Goal: Information Seeking & Learning: Find specific fact

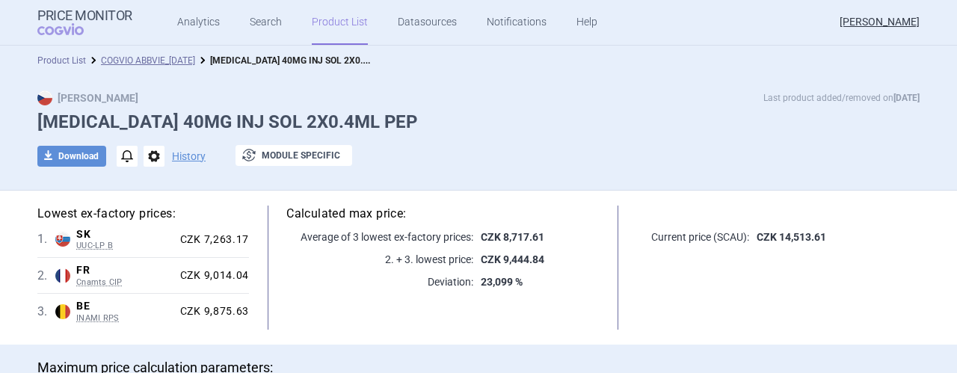
click at [61, 64] on link "Product List" at bounding box center [61, 60] width 49 height 10
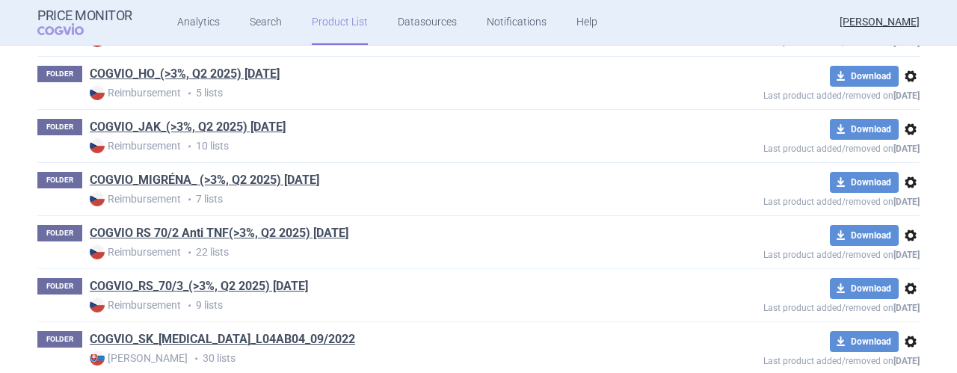
scroll to position [947, 0]
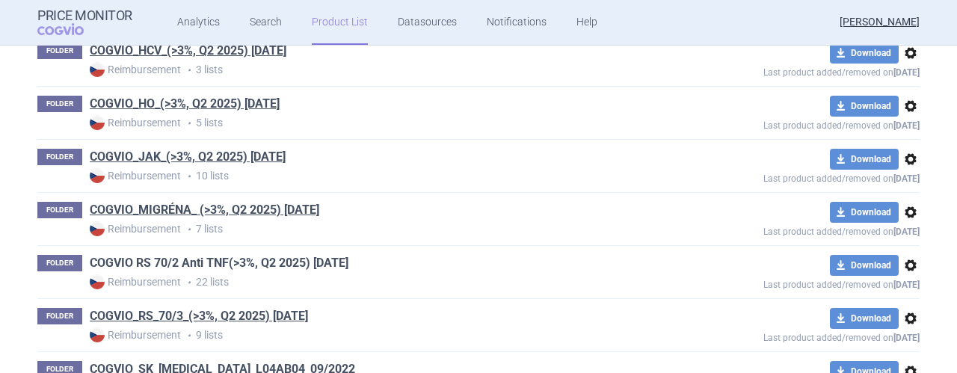
click at [183, 259] on link "COGVIO RS 70/2 Anti TNF(>3%, Q2 2025) [DATE]" at bounding box center [219, 263] width 259 height 16
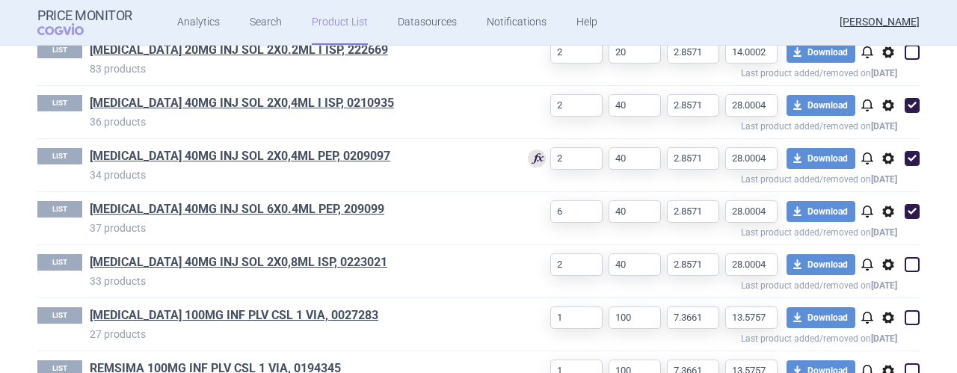
scroll to position [980, 0]
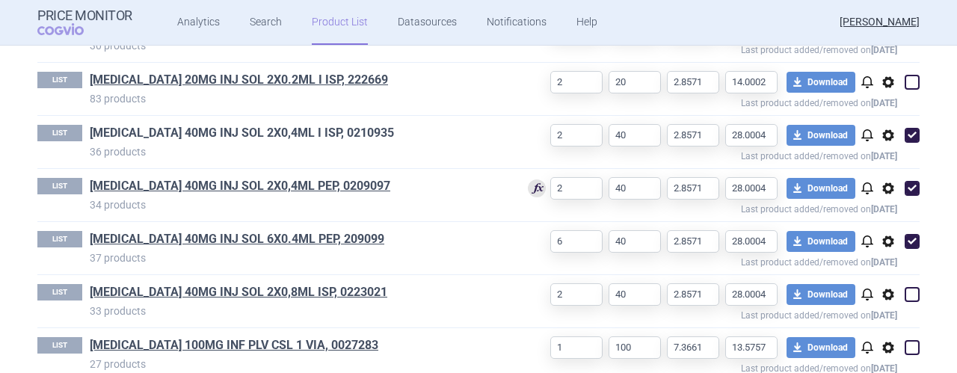
click at [280, 129] on link "[MEDICAL_DATA] 40MG INJ SOL 2X0,4ML I ISP, 0210935" at bounding box center [242, 133] width 304 height 16
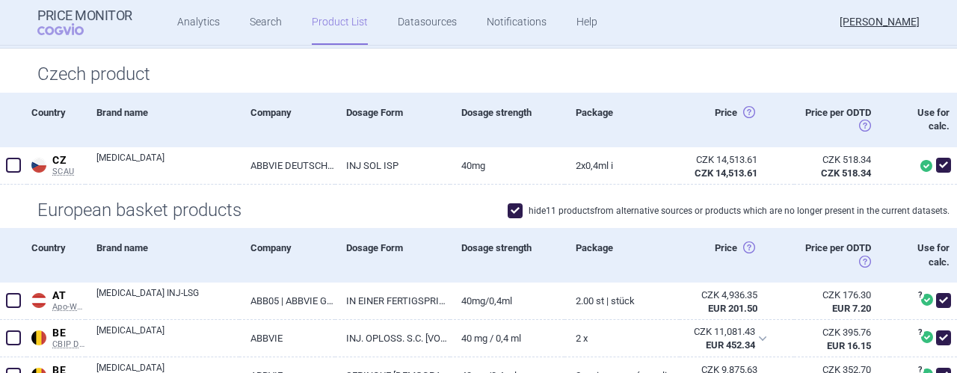
scroll to position [219, 0]
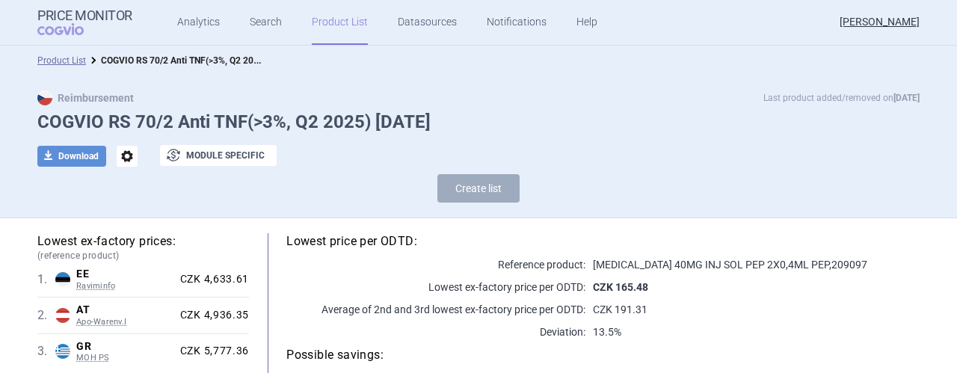
select select "[DATE]"
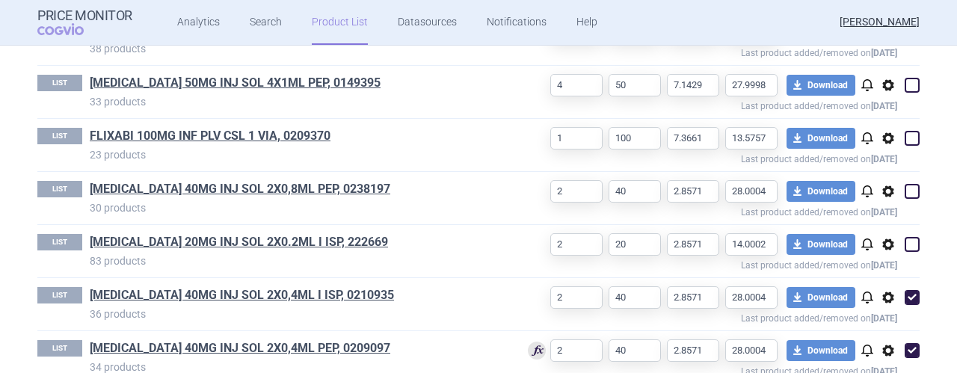
scroll to position [868, 0]
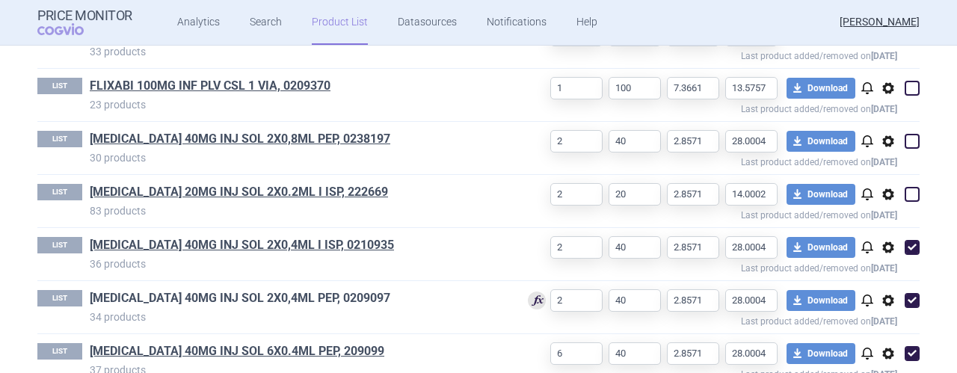
click at [174, 294] on link "[MEDICAL_DATA] 40MG INJ SOL 2X0,4ML PEP, 0209097" at bounding box center [240, 298] width 301 height 16
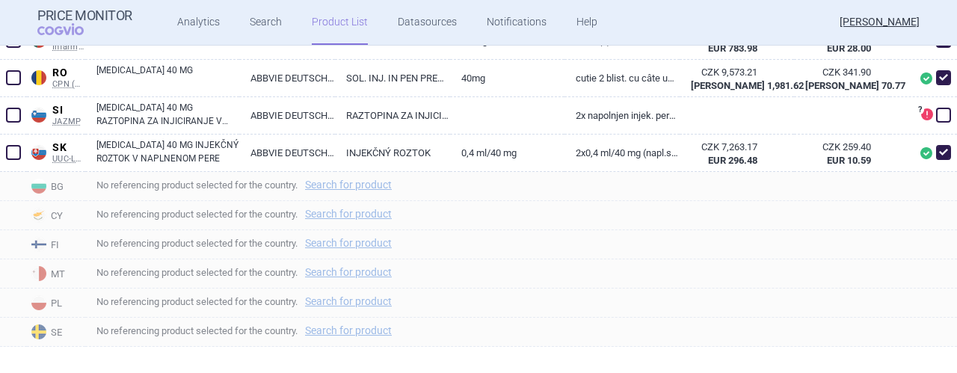
scroll to position [1359, 0]
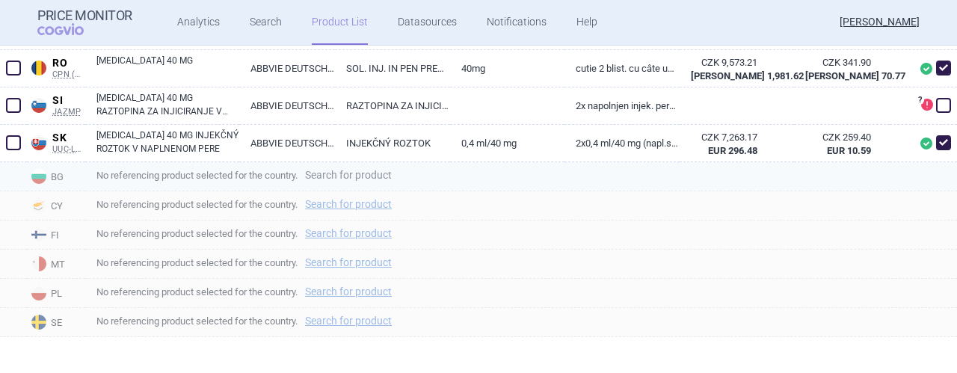
click at [378, 171] on link "Search for product" at bounding box center [348, 175] width 87 height 10
select select "country"
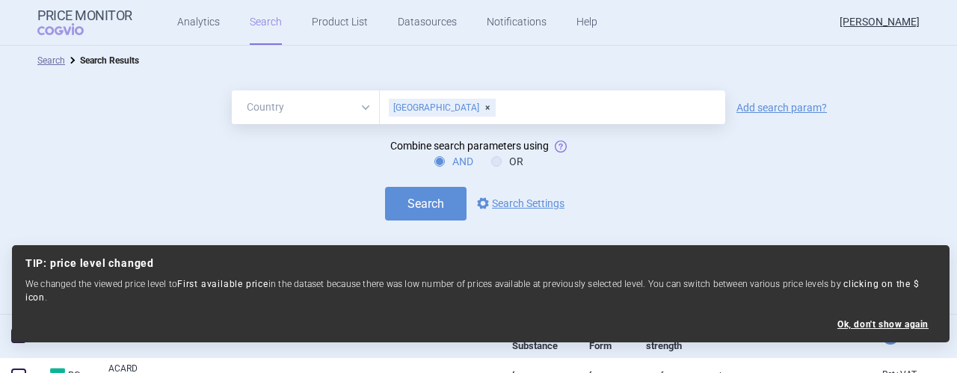
click at [892, 206] on div "Search options Search Settings" at bounding box center [478, 204] width 957 height 34
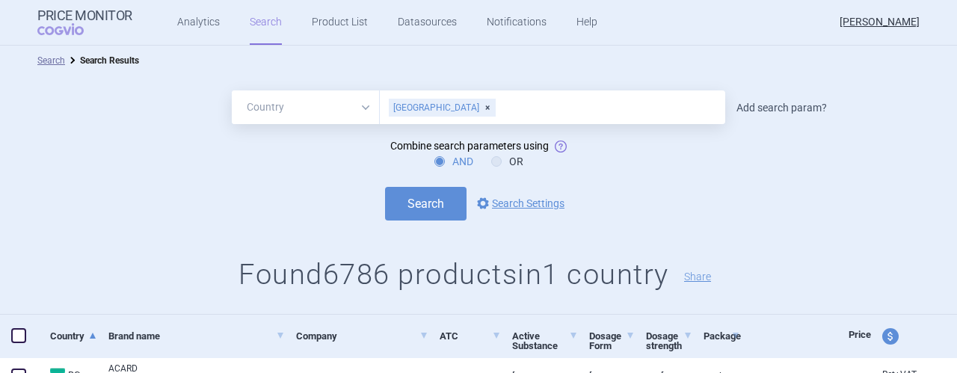
click at [793, 108] on link "Add search param?" at bounding box center [782, 107] width 91 height 10
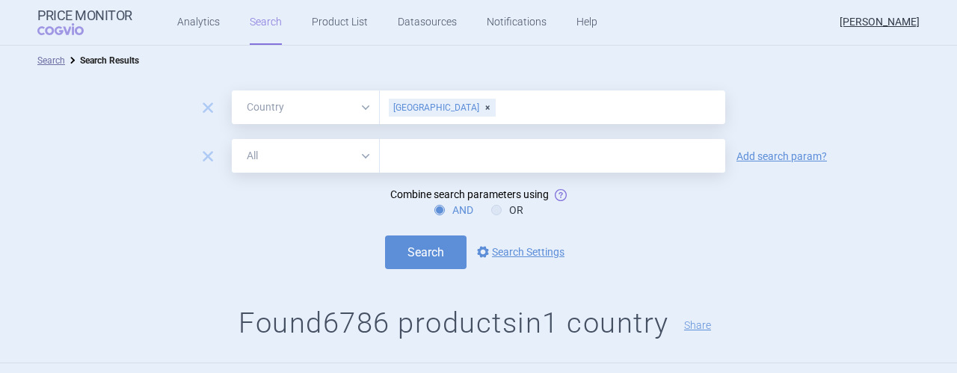
click at [470, 155] on input "text" at bounding box center [553, 156] width 346 height 34
type input "[MEDICAL_DATA]"
click at [429, 250] on button "Search" at bounding box center [426, 253] width 82 height 34
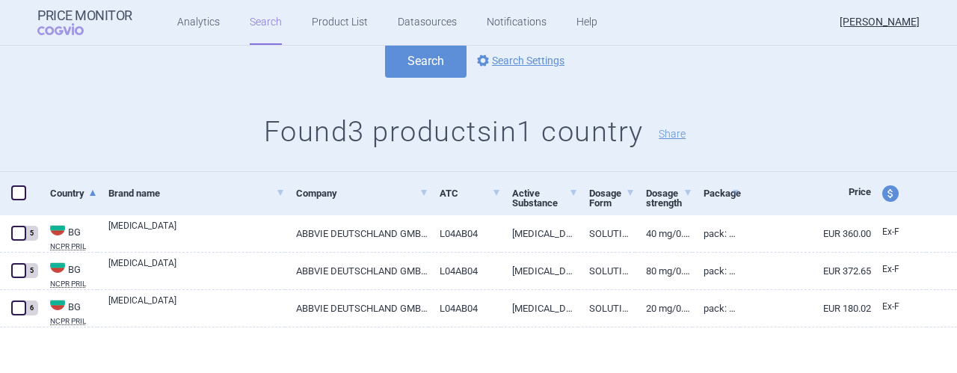
scroll to position [194, 0]
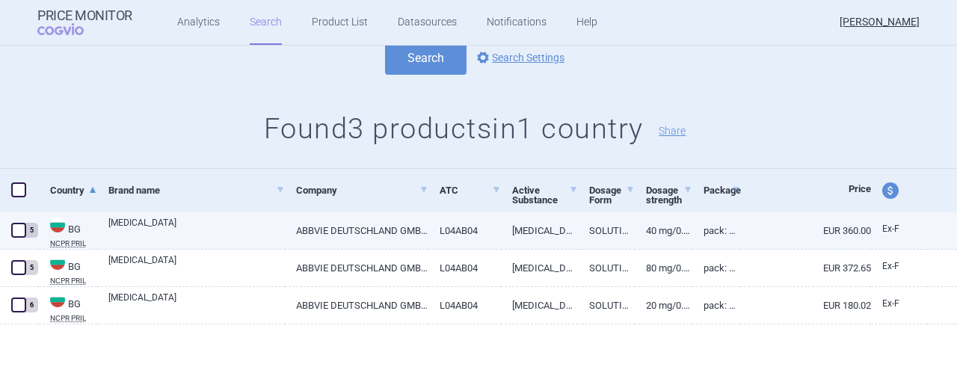
click at [199, 229] on link "[MEDICAL_DATA]" at bounding box center [196, 229] width 177 height 27
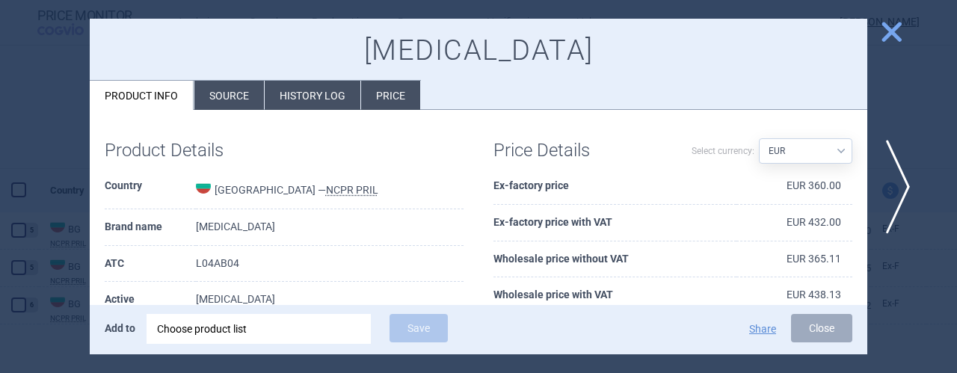
click at [830, 150] on select "Source AED AUD BGN BHD [PERSON_NAME] BRL CAD CHF CNY COP CZK DKK DZD EUR GBP HU…" at bounding box center [805, 150] width 93 height 25
select select "CZK"
click at [759, 138] on select "Source AED AUD BGN BHD [PERSON_NAME] BRL CAD CHF CNY COP CZK DKK DZD EUR GBP HU…" at bounding box center [805, 150] width 93 height 25
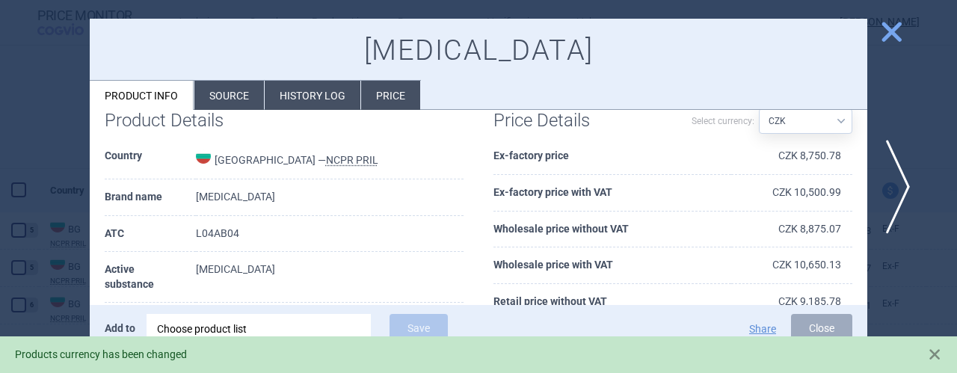
scroll to position [60, 0]
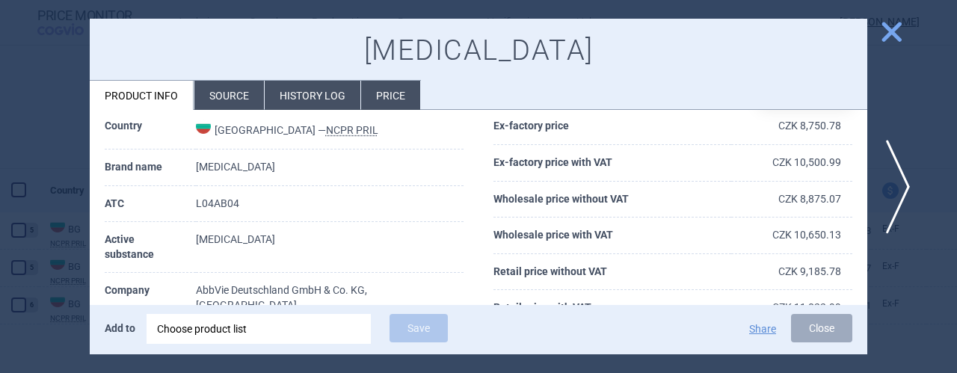
click at [396, 98] on li "Price" at bounding box center [390, 95] width 59 height 29
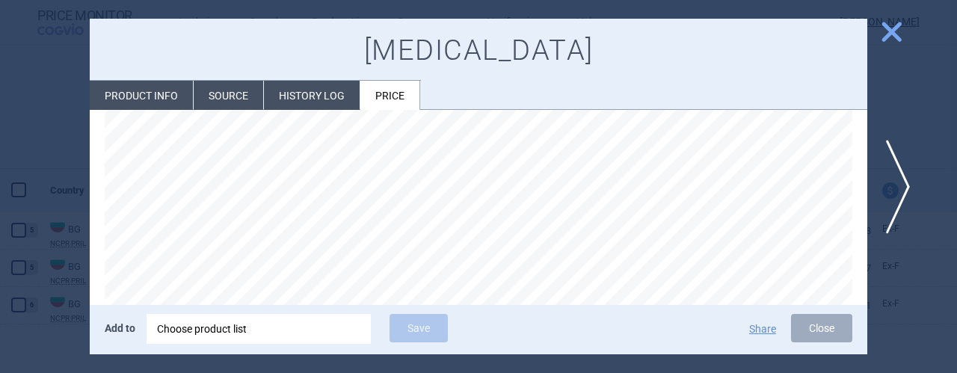
scroll to position [180, 0]
click at [897, 34] on span "close" at bounding box center [892, 32] width 26 height 26
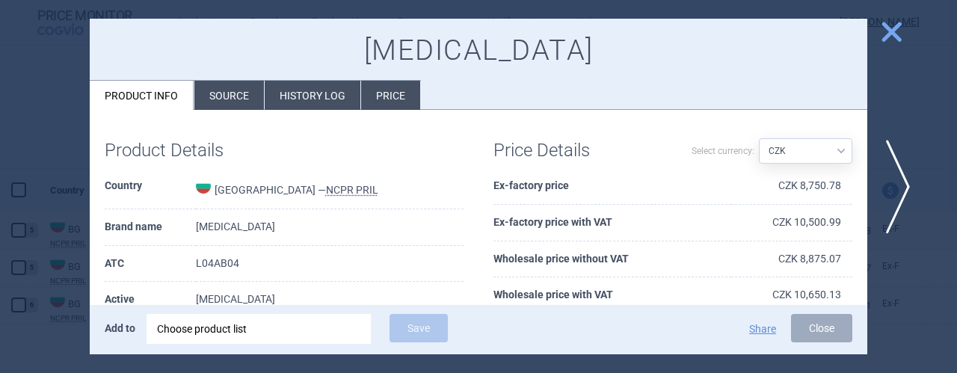
select select "EUR"
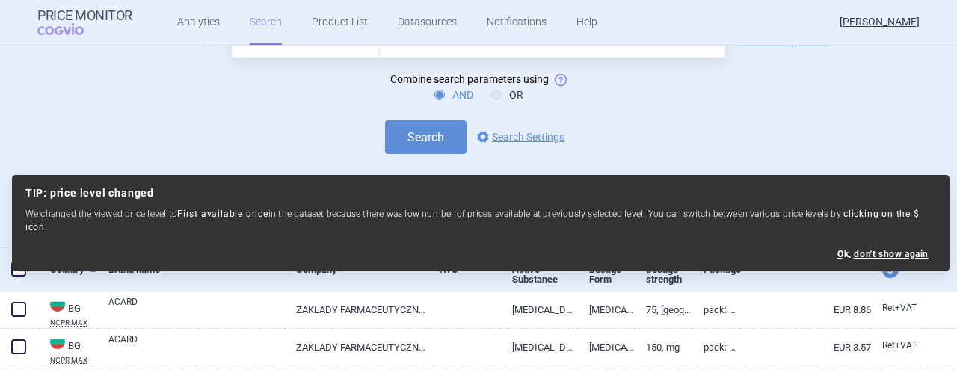
scroll to position [145, 0]
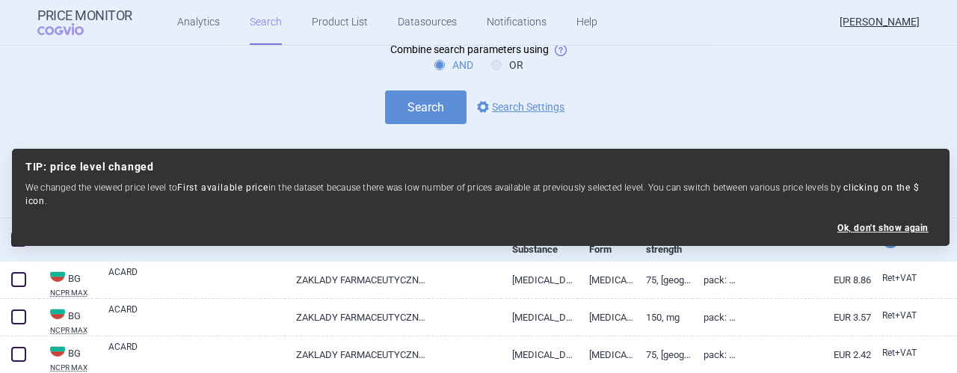
click at [853, 64] on div "AND OR" at bounding box center [478, 65] width 957 height 15
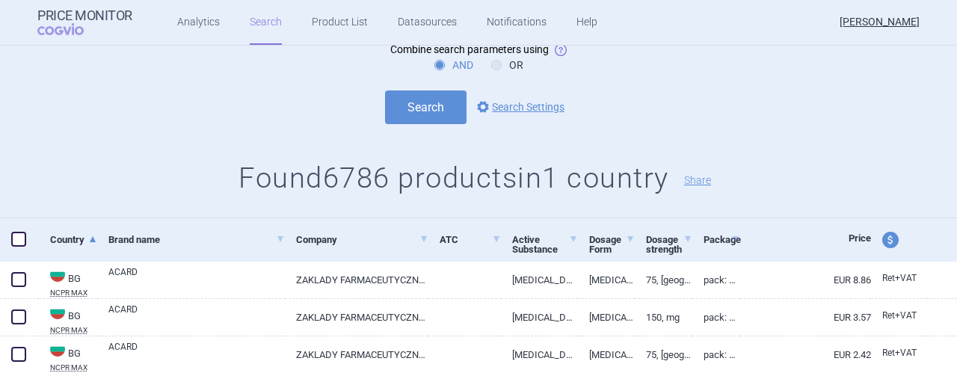
click at [883, 238] on span "price and currency" at bounding box center [891, 240] width 16 height 16
select select "ex-factory"
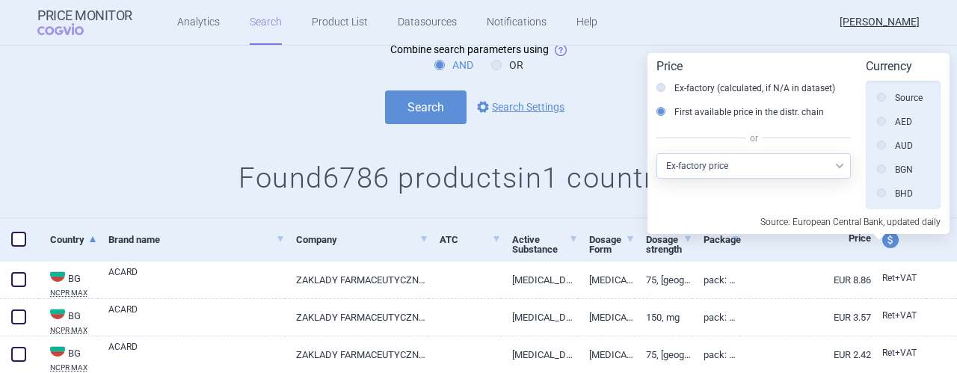
scroll to position [337, 0]
click at [601, 56] on form "remove All Brand Name ATC Company Active Substance Country Newer than [GEOGRAPH…" at bounding box center [478, 34] width 957 height 179
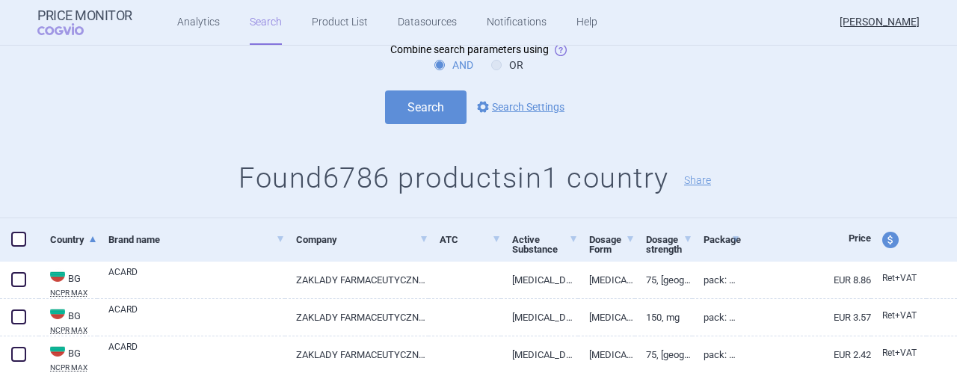
click at [883, 237] on span "price and currency" at bounding box center [891, 240] width 16 height 16
select select "ex-factory"
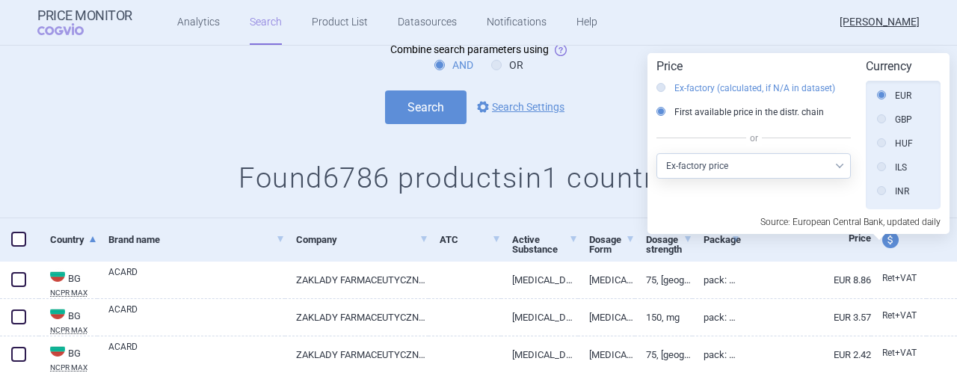
click at [660, 88] on icon at bounding box center [661, 87] width 9 height 9
click at [660, 88] on input "Ex-factory (calculated, if N/A in dataset)" at bounding box center [664, 89] width 15 height 15
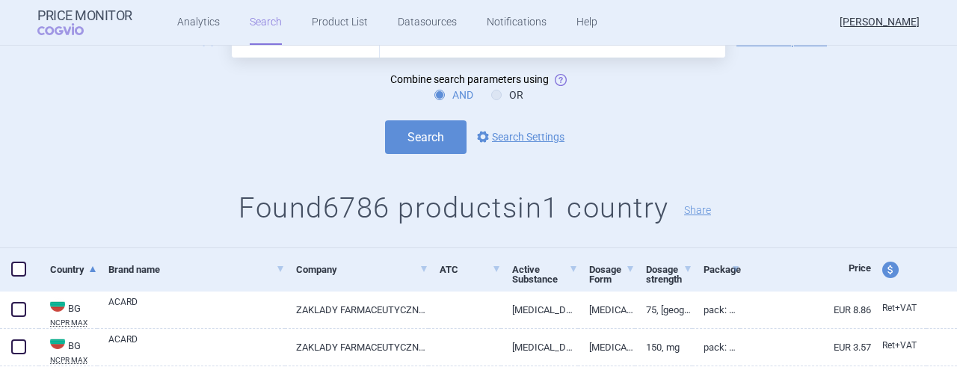
scroll to position [85, 0]
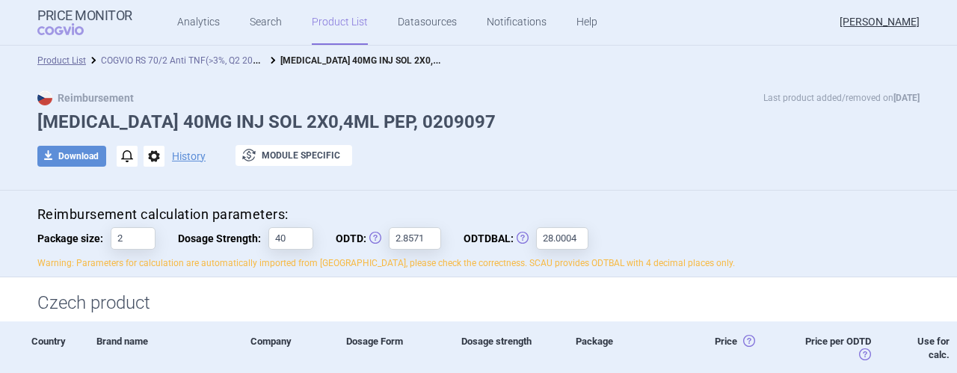
click at [169, 57] on link "COGVIO RS 70/2 Anti TNF(>3%, Q2 2025) [DATE]" at bounding box center [198, 59] width 194 height 14
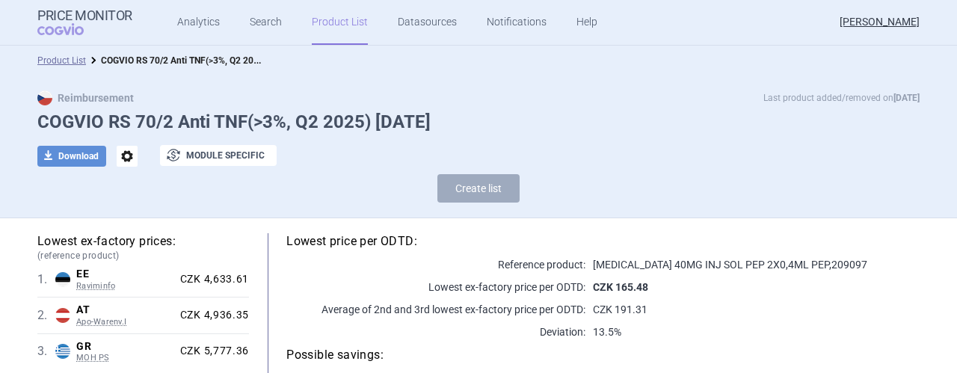
select select "[DATE]"
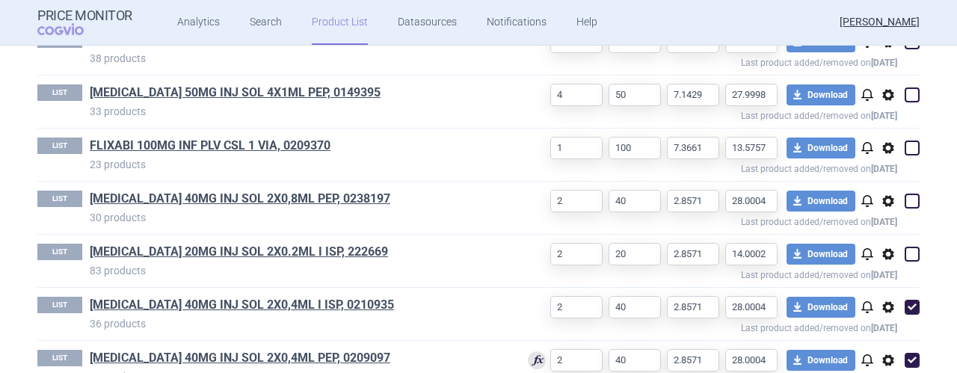
scroll to position [877, 0]
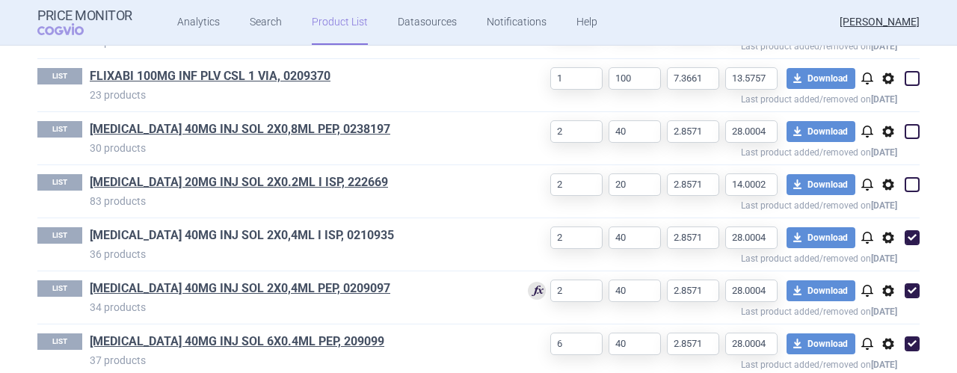
click at [251, 232] on link "[MEDICAL_DATA] 40MG INJ SOL 2X0,4ML I ISP, 0210935" at bounding box center [242, 235] width 304 height 16
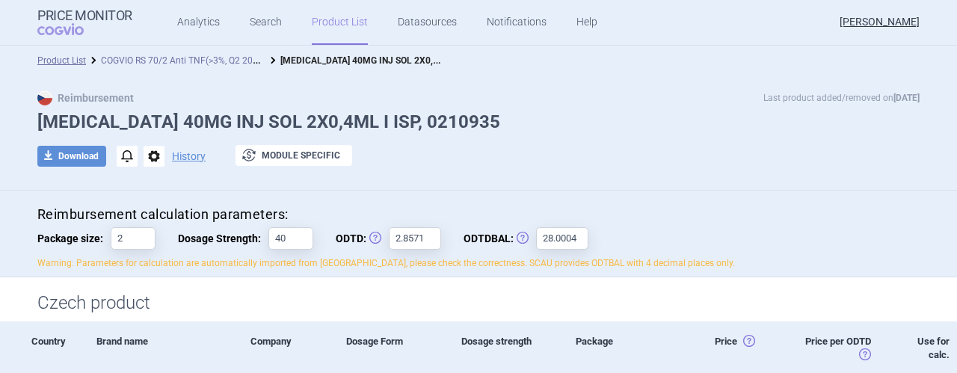
click at [144, 58] on link "COGVIO RS 70/2 Anti TNF(>3%, Q2 2025) [DATE]" at bounding box center [198, 59] width 194 height 14
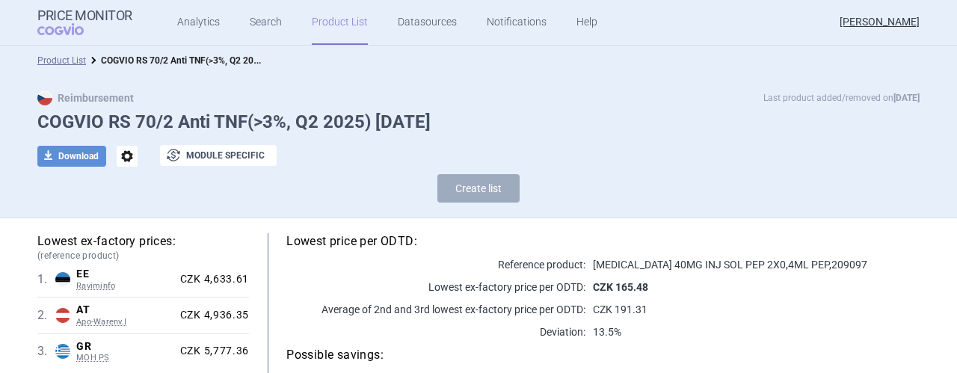
select select "[DATE]"
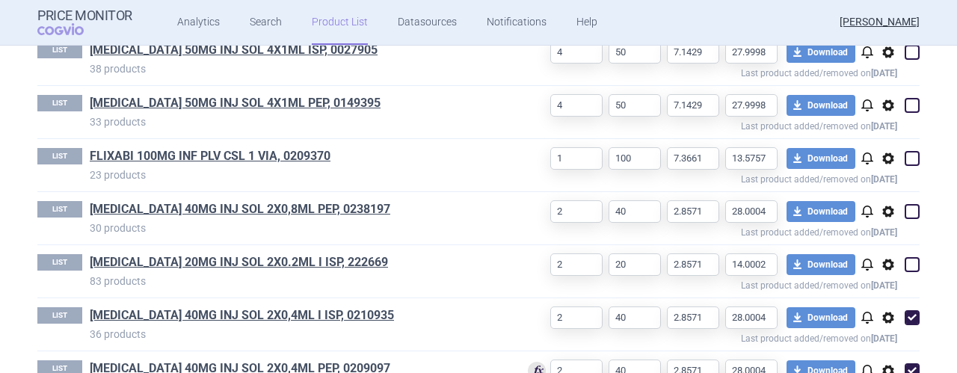
scroll to position [928, 0]
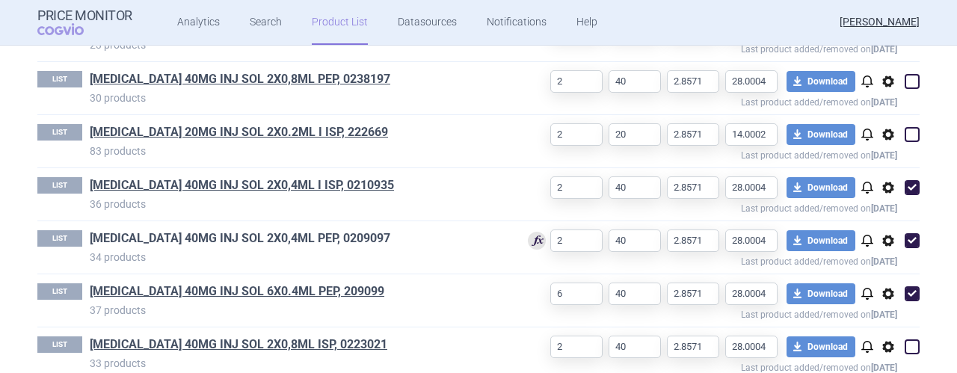
click at [227, 231] on link "[MEDICAL_DATA] 40MG INJ SOL 2X0,4ML PEP, 0209097" at bounding box center [240, 238] width 301 height 16
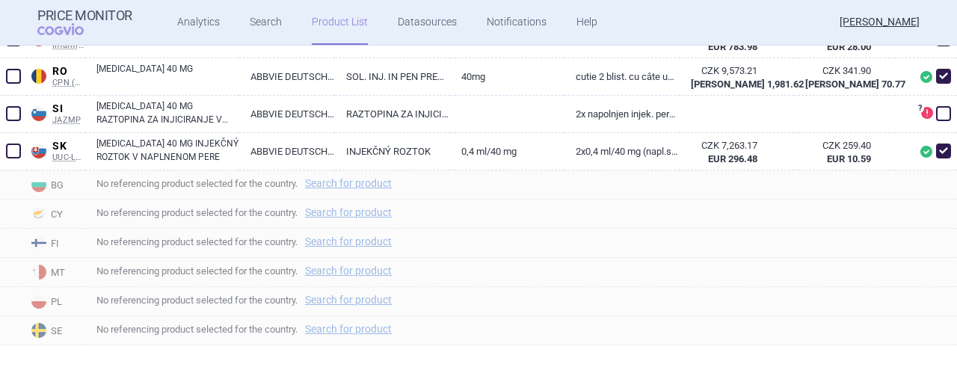
scroll to position [1359, 0]
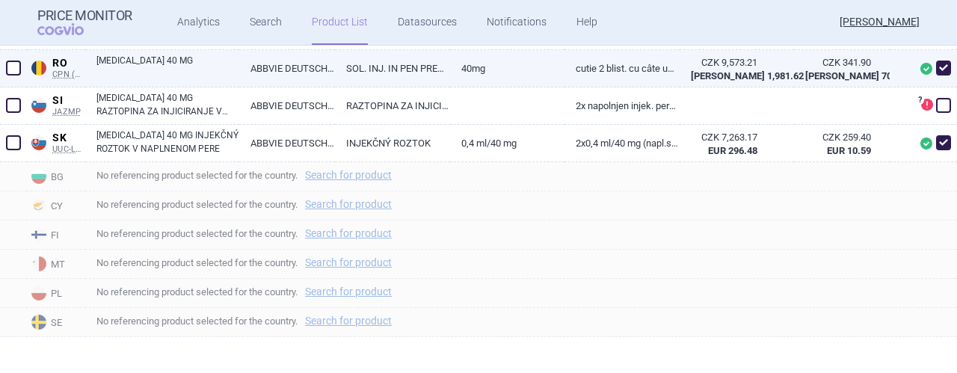
click at [388, 67] on link "SOL. INJ. IN PEN PREUMPLUT" at bounding box center [392, 68] width 115 height 37
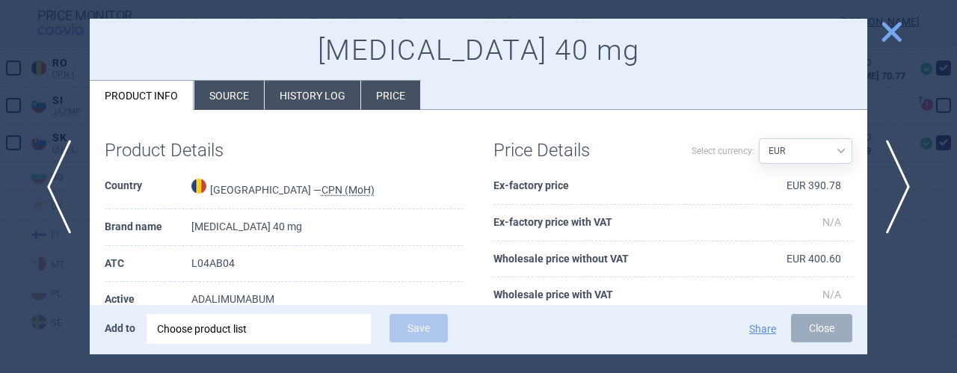
click at [833, 150] on select "Source AED AUD BGN BHD [PERSON_NAME] BRL CAD CHF CNY COP CZK DKK DZD EUR GBP HU…" at bounding box center [805, 150] width 93 height 25
click at [759, 138] on select "Source AED AUD BGN BHD [PERSON_NAME] BRL CAD CHF CNY COP CZK DKK DZD EUR GBP HU…" at bounding box center [805, 150] width 93 height 25
click at [831, 145] on select "Source AED AUD BGN BHD [PERSON_NAME] BRL CAD CHF CNY COP CZK DKK DZD EUR GBP HU…" at bounding box center [805, 150] width 93 height 25
select select "EUR"
click at [759, 138] on select "Source AED AUD BGN BHD [PERSON_NAME] BRL CAD CHF CNY COP CZK DKK DZD EUR GBP HU…" at bounding box center [805, 150] width 93 height 25
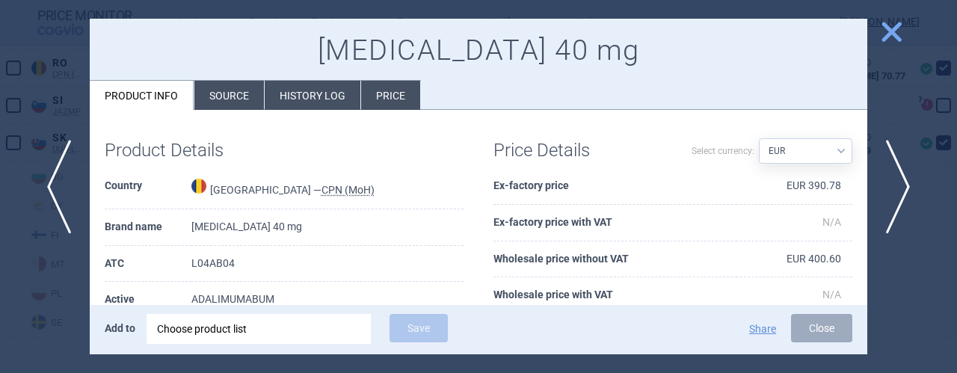
click at [398, 90] on li "Price" at bounding box center [390, 95] width 59 height 29
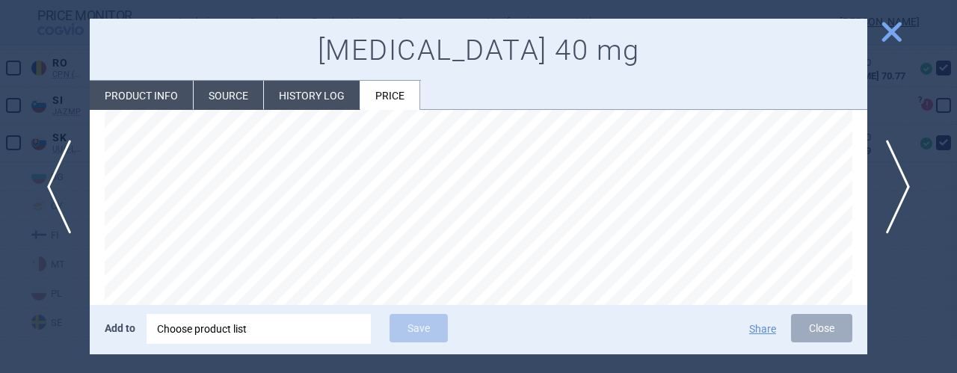
scroll to position [199, 0]
click at [899, 32] on span "close" at bounding box center [892, 32] width 26 height 26
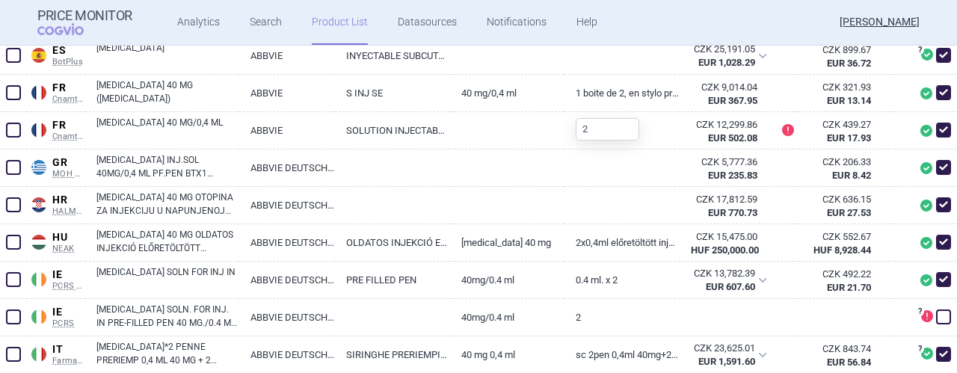
scroll to position [770, 0]
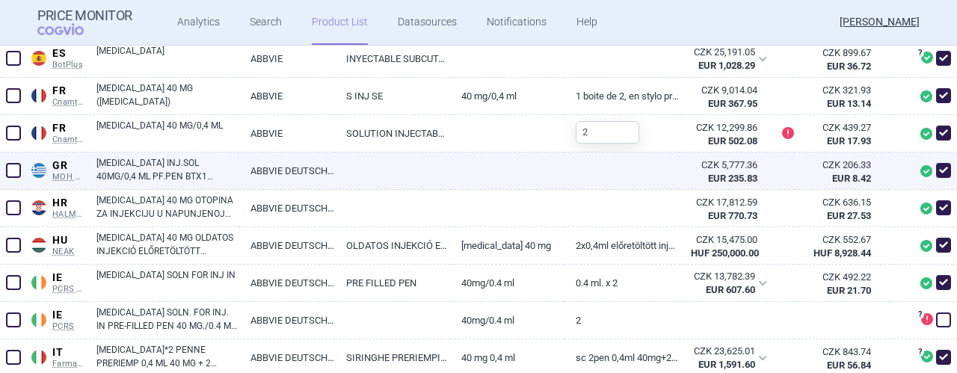
click at [422, 167] on link at bounding box center [392, 166] width 115 height 27
select select "EUR"
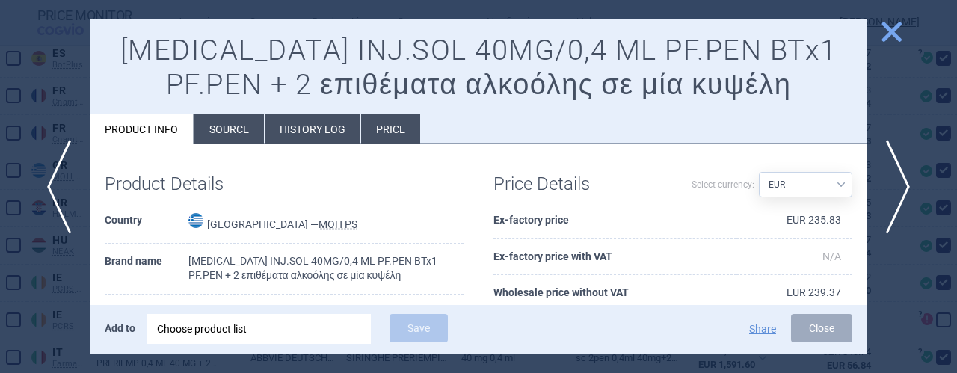
click at [396, 138] on li "Price" at bounding box center [390, 128] width 59 height 29
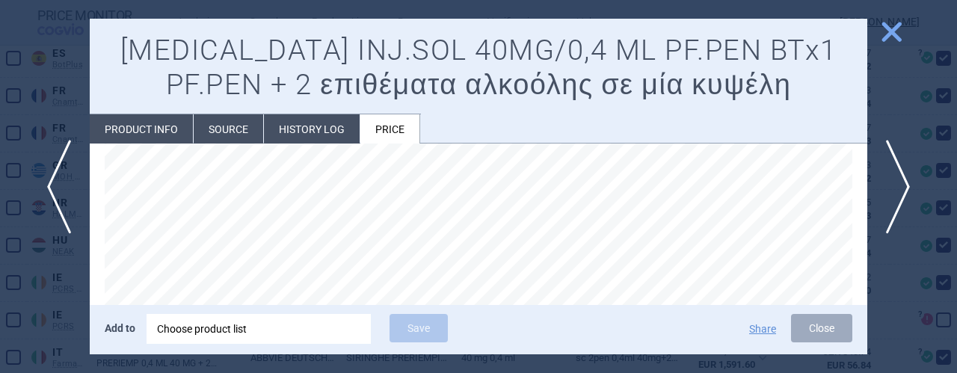
scroll to position [209, 0]
click at [898, 31] on span "close" at bounding box center [892, 32] width 26 height 26
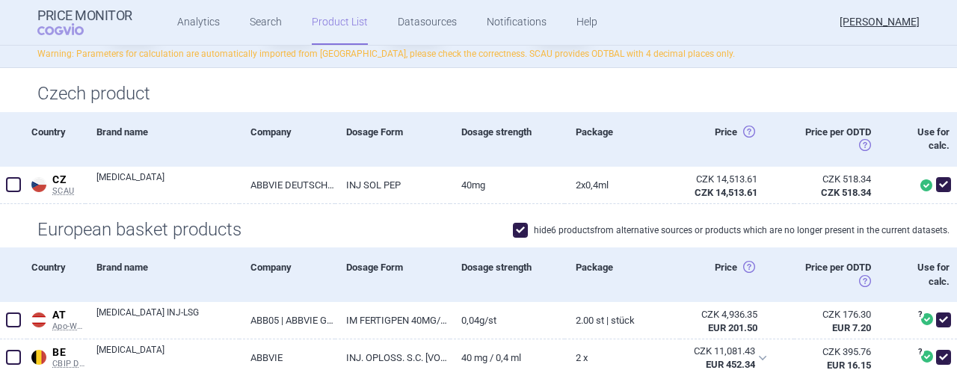
scroll to position [269, 0]
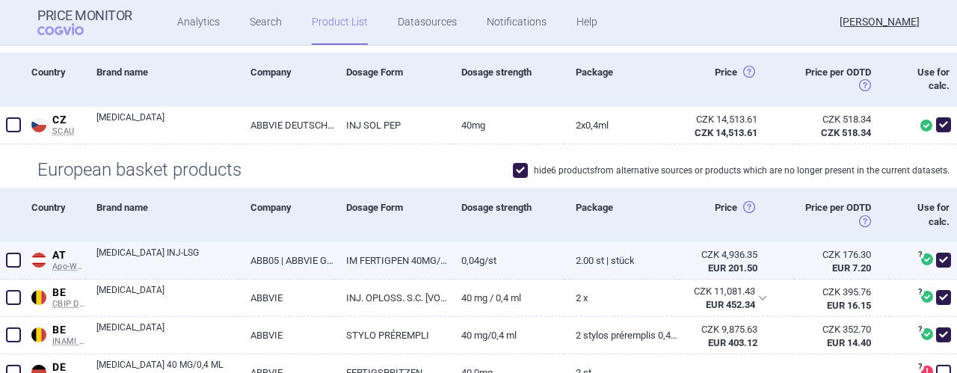
click at [174, 260] on link "[MEDICAL_DATA] INJ-LSG" at bounding box center [167, 259] width 143 height 27
select select "EUR"
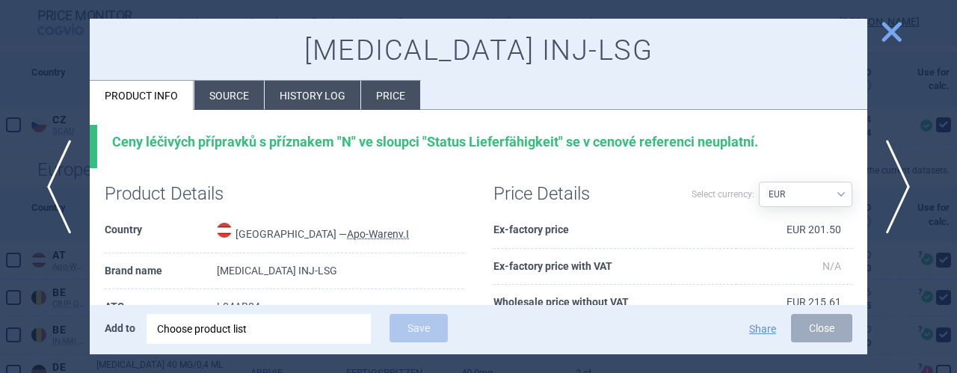
click at [390, 90] on li "Price" at bounding box center [390, 95] width 59 height 29
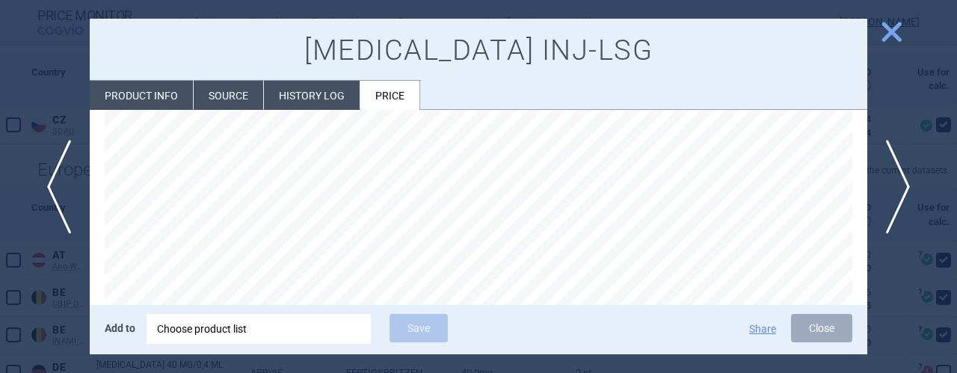
scroll to position [180, 0]
click at [895, 29] on span "close" at bounding box center [892, 32] width 26 height 26
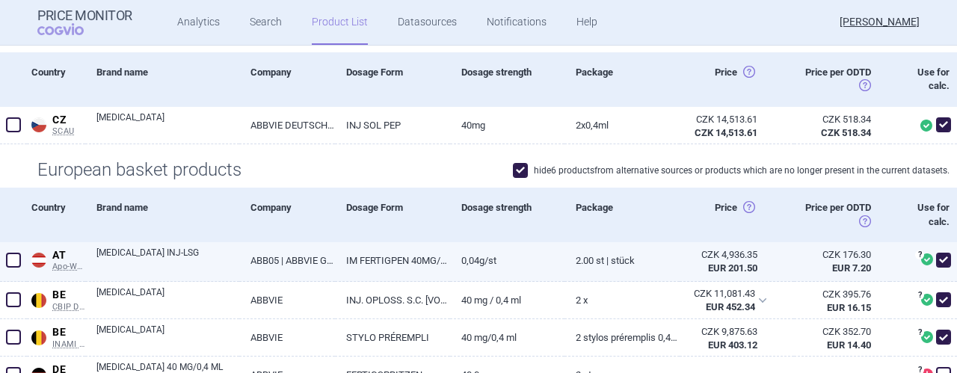
click at [552, 266] on link "0,04G/ST" at bounding box center [507, 260] width 115 height 37
select select "EUR"
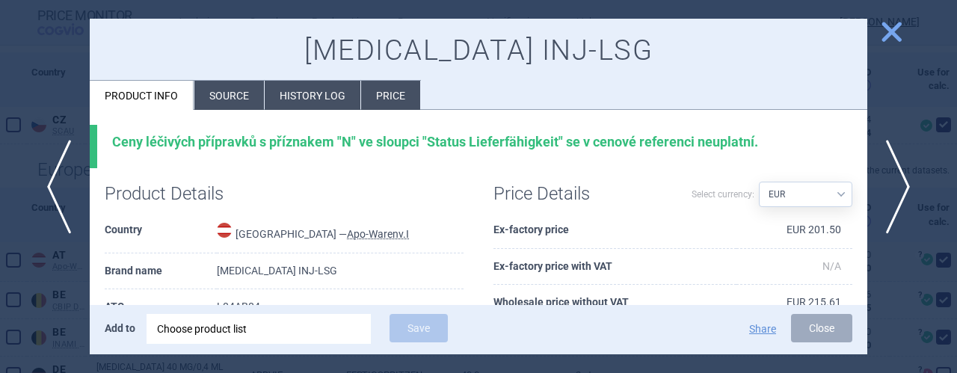
click at [388, 89] on li "Price" at bounding box center [390, 95] width 59 height 29
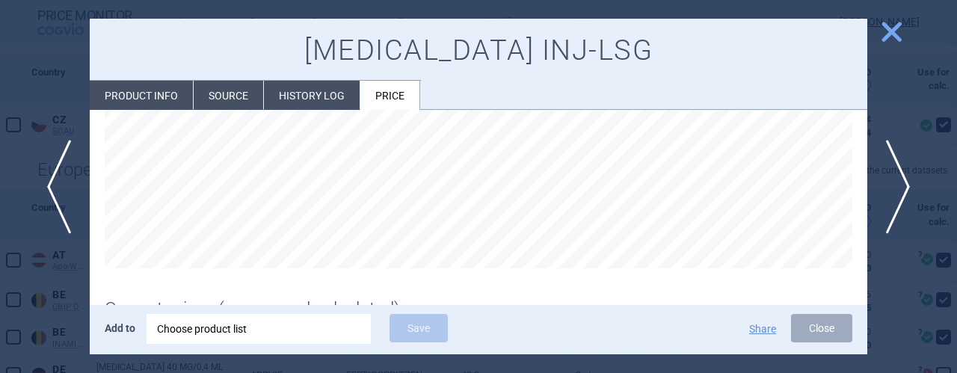
scroll to position [209, 0]
click at [895, 32] on span "close" at bounding box center [892, 32] width 26 height 26
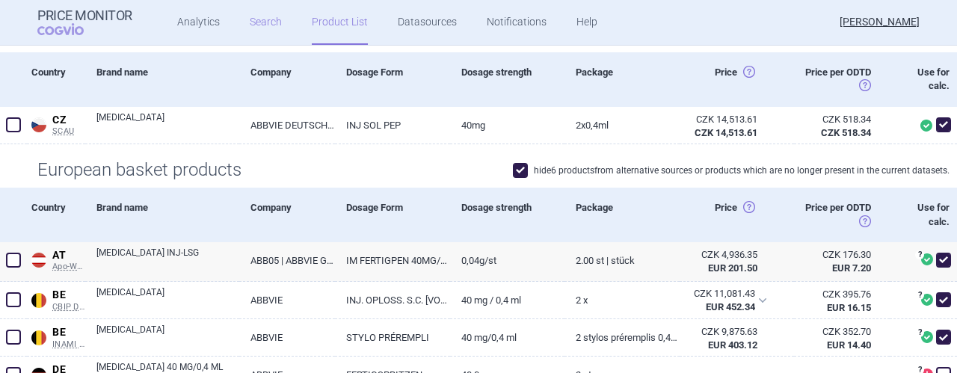
click at [254, 28] on link "Search" at bounding box center [266, 22] width 32 height 45
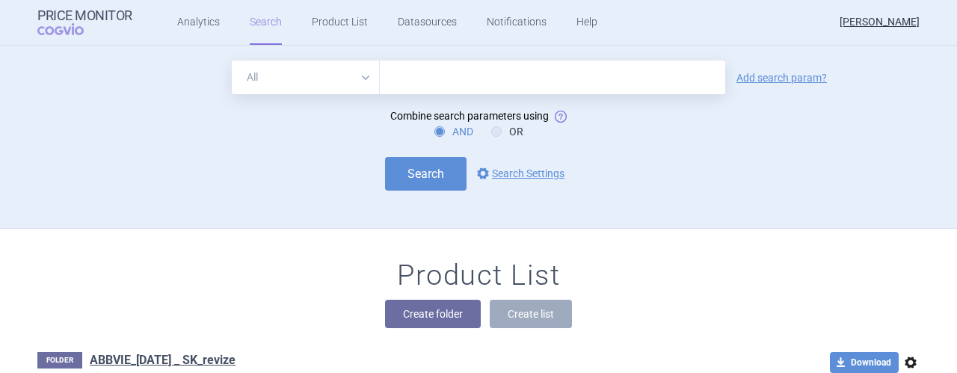
click at [456, 85] on input "text" at bounding box center [553, 78] width 346 height 34
type input "Maviret"
click button "Search" at bounding box center [426, 174] width 82 height 34
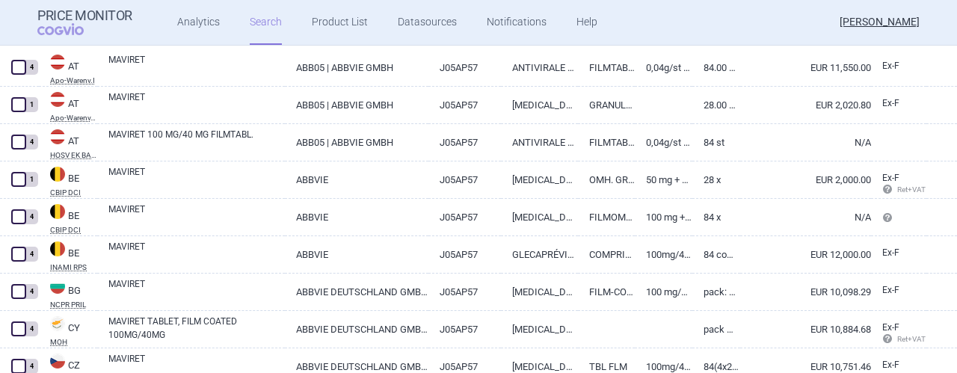
scroll to position [339, 0]
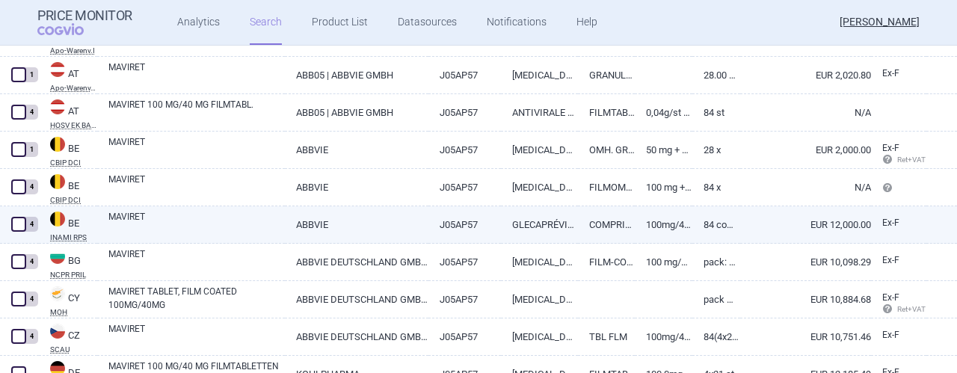
click at [378, 217] on link "ABBVIE" at bounding box center [357, 224] width 144 height 37
select select "EUR"
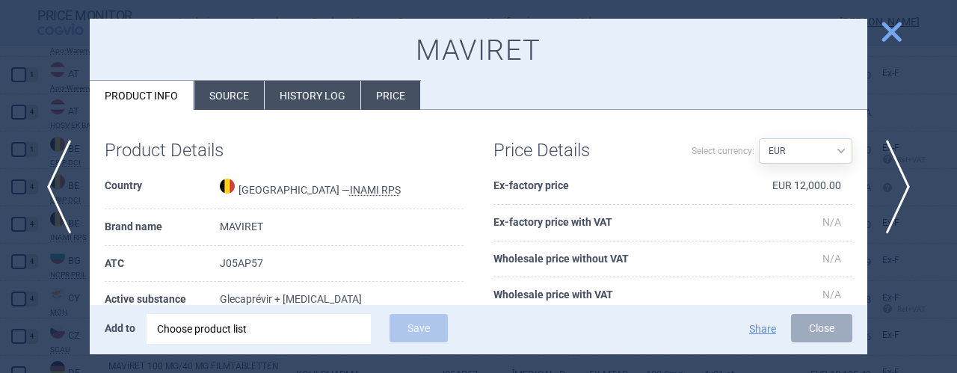
click at [385, 98] on li "Price" at bounding box center [390, 95] width 59 height 29
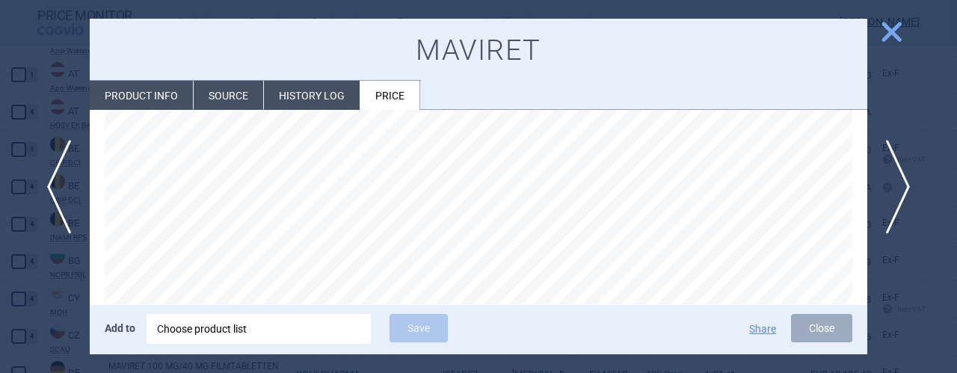
scroll to position [180, 0]
click at [896, 32] on span "close" at bounding box center [892, 32] width 26 height 26
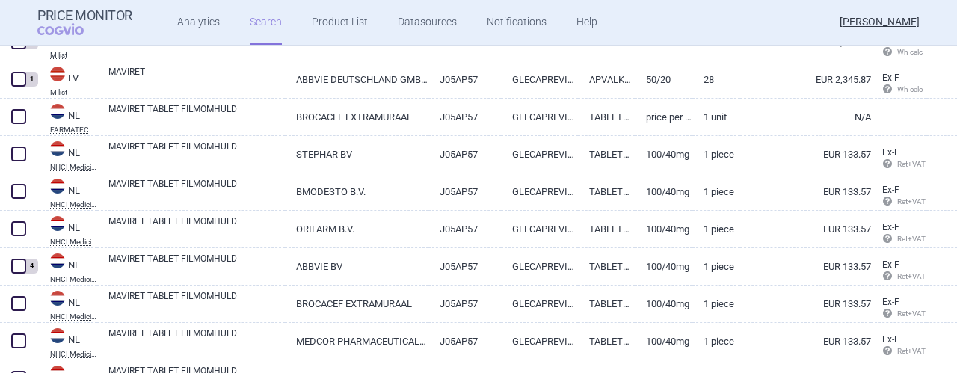
scroll to position [2771, 0]
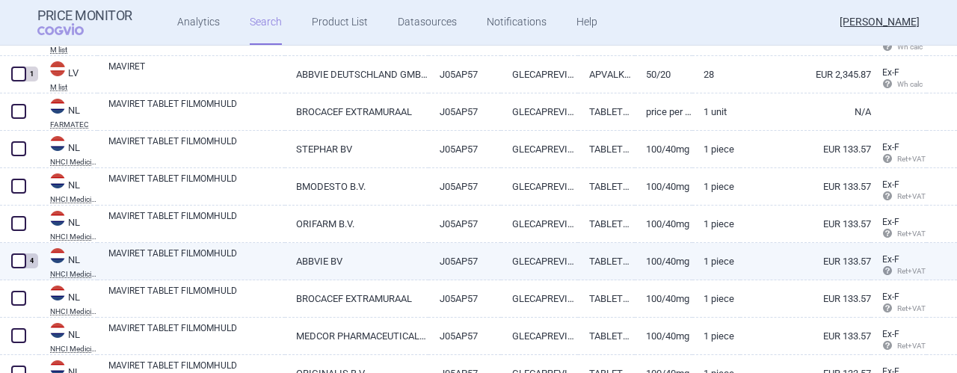
click at [401, 253] on link "ABBVIE BV" at bounding box center [357, 261] width 144 height 37
select select "EUR"
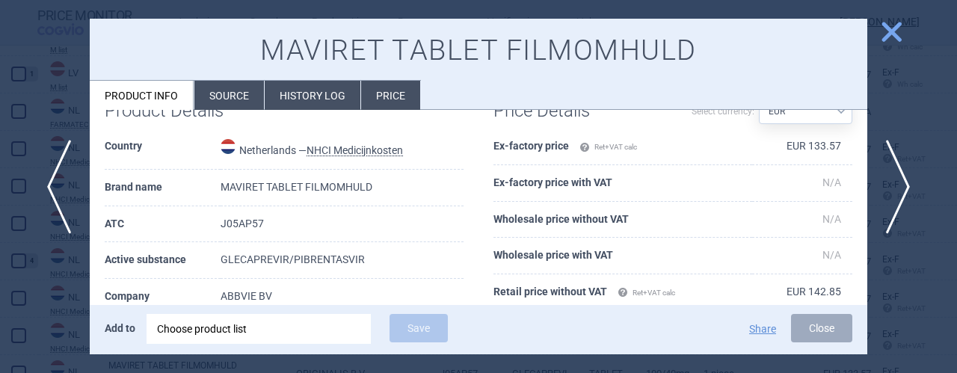
scroll to position [30, 0]
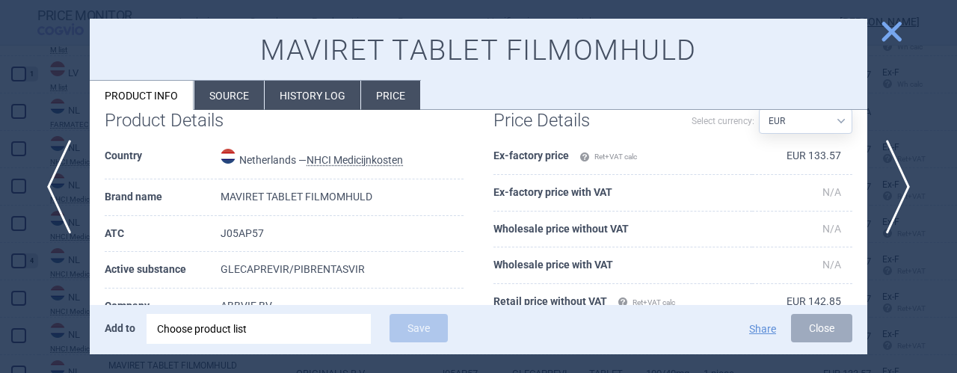
click at [895, 31] on span "close" at bounding box center [892, 32] width 26 height 26
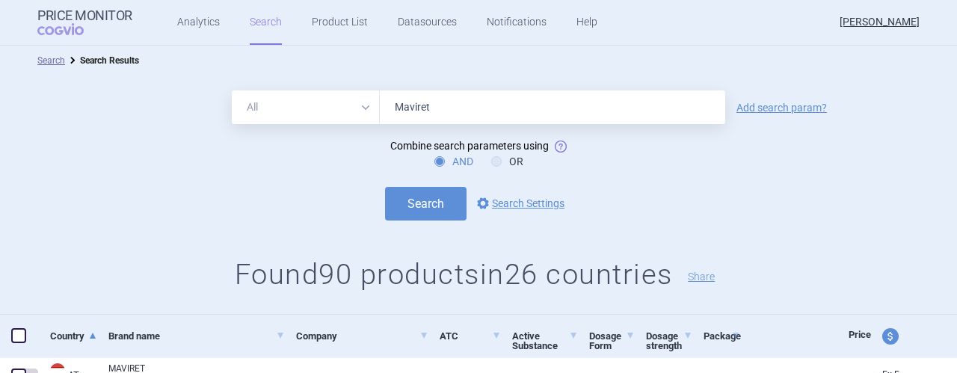
click at [464, 101] on input "Maviret" at bounding box center [553, 108] width 346 height 34
type input "M"
type input "R"
type input "Tepkinly"
click at [385, 187] on button "Search" at bounding box center [426, 204] width 82 height 34
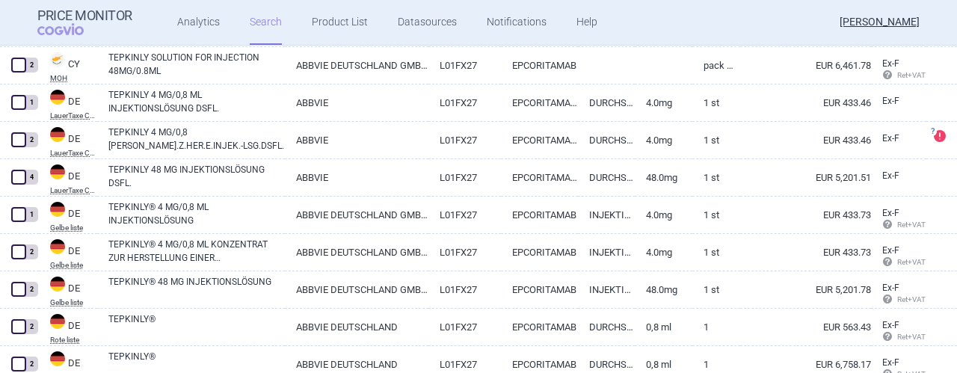
scroll to position [608, 0]
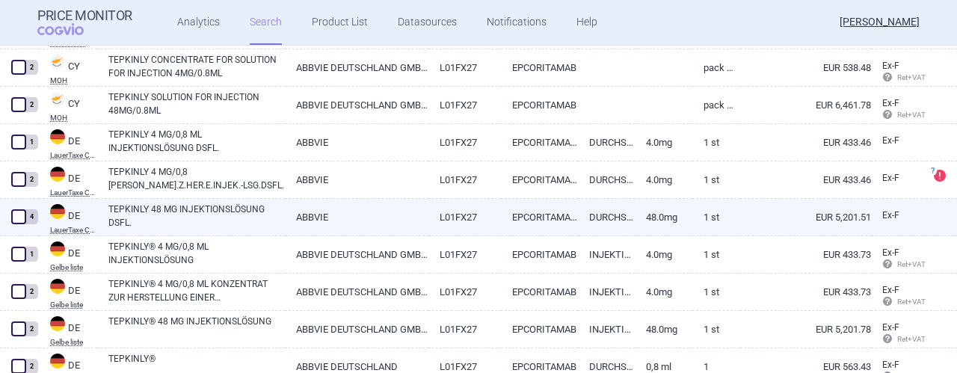
click at [757, 218] on link "EUR 5,201.51" at bounding box center [806, 217] width 131 height 37
select select "EUR"
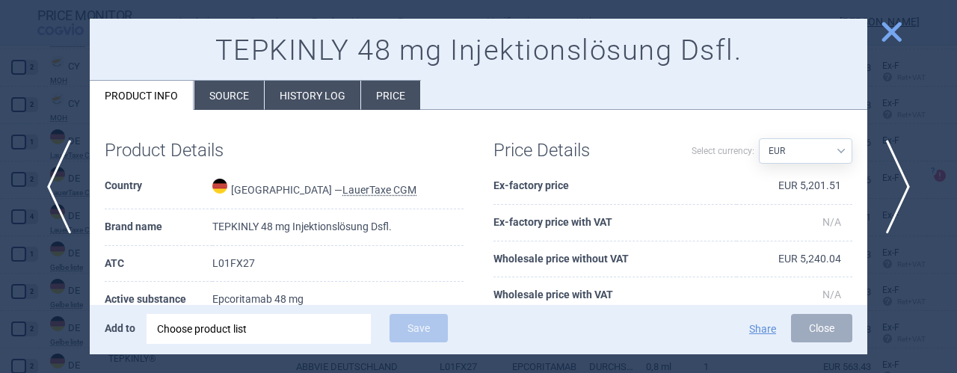
click at [392, 91] on li "Price" at bounding box center [390, 95] width 59 height 29
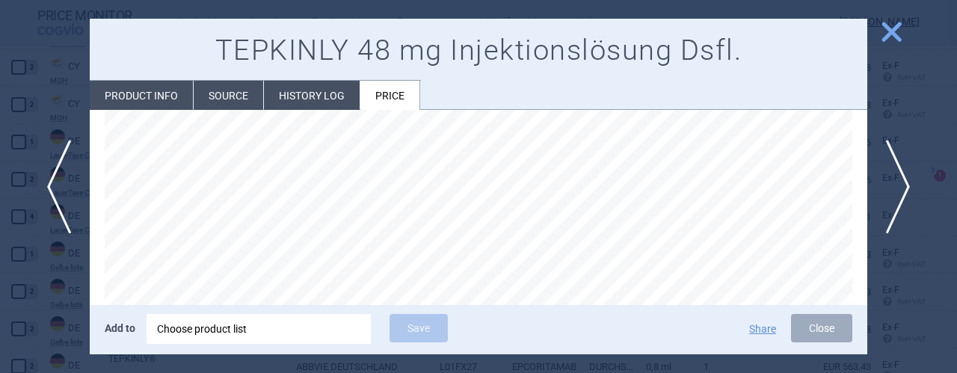
scroll to position [180, 0]
click at [898, 32] on span "close" at bounding box center [892, 32] width 26 height 26
